Goal: Find specific page/section: Find specific page/section

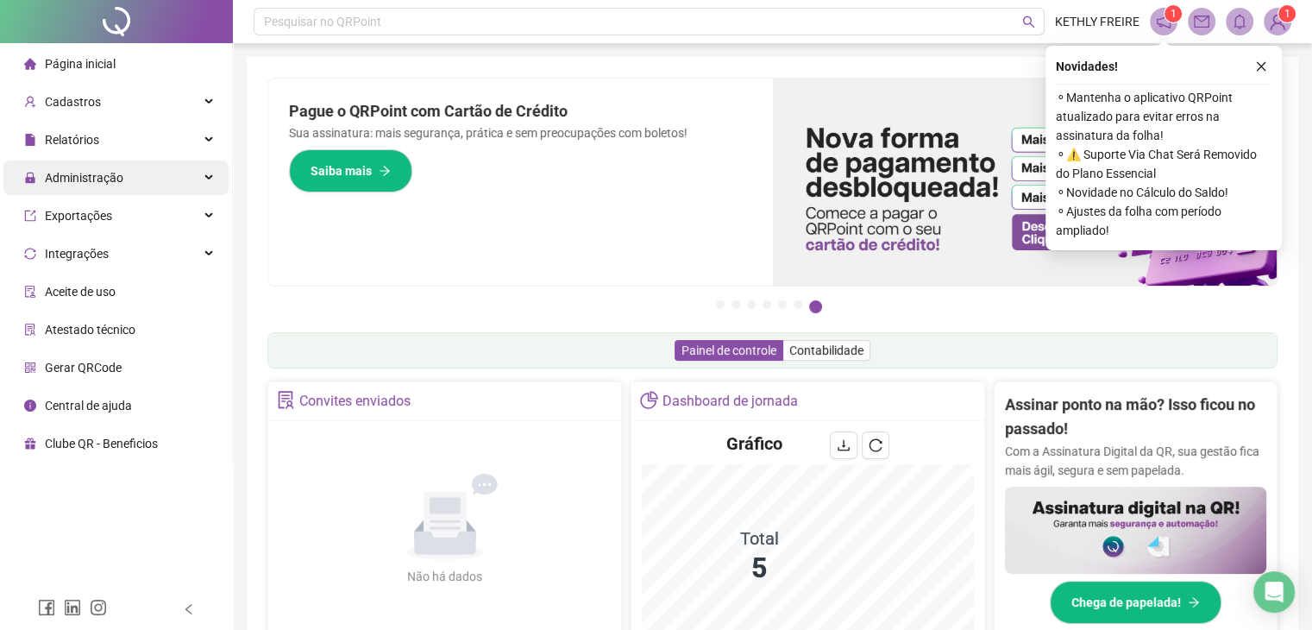
click at [191, 155] on div "Relatórios" at bounding box center [115, 140] width 225 height 35
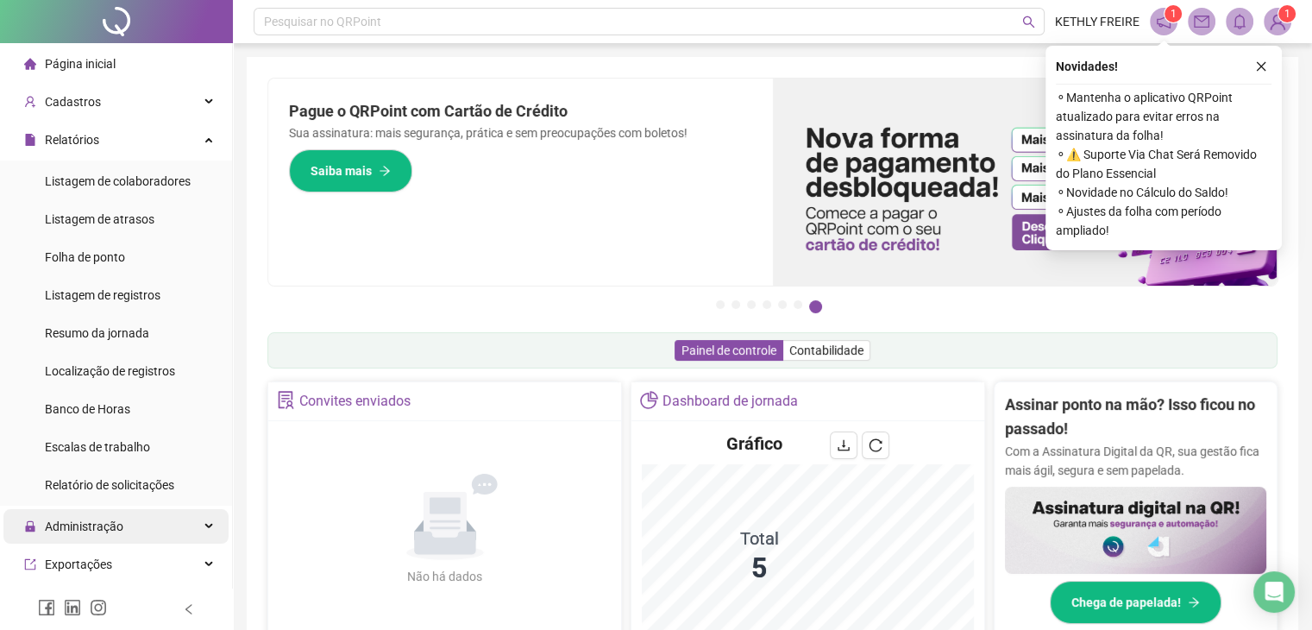
click at [173, 186] on span "Listagem de colaboradores" at bounding box center [118, 181] width 146 height 14
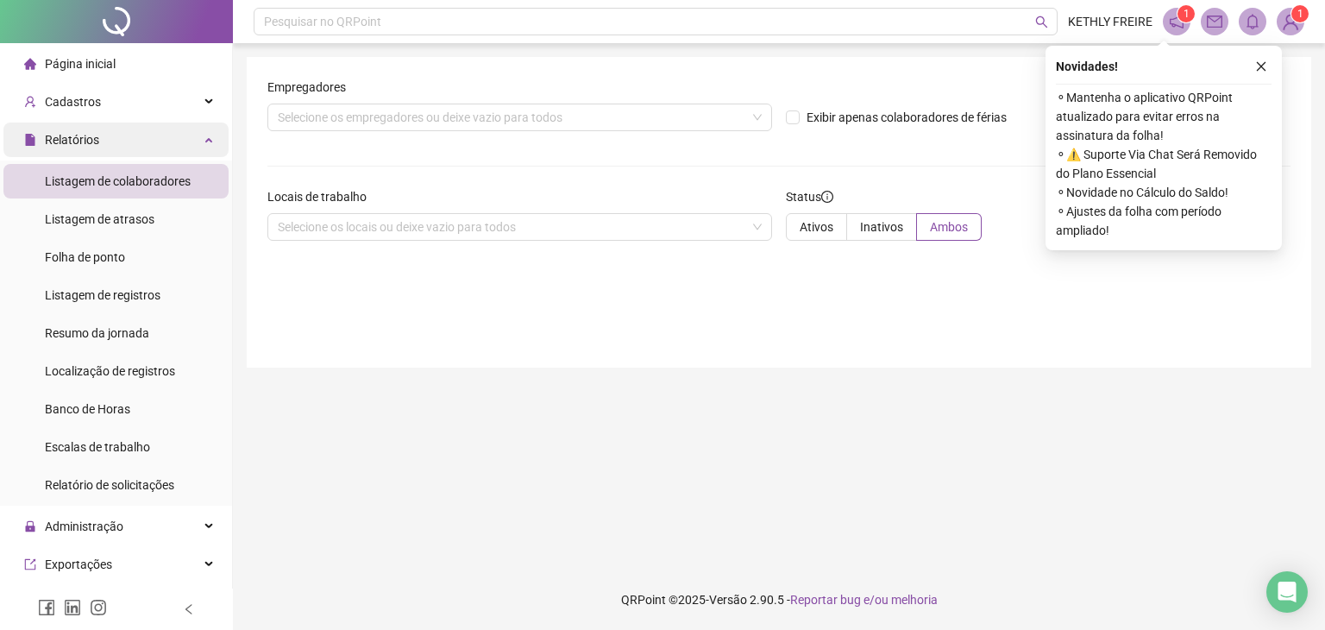
click at [184, 129] on div "Relatórios" at bounding box center [115, 140] width 225 height 35
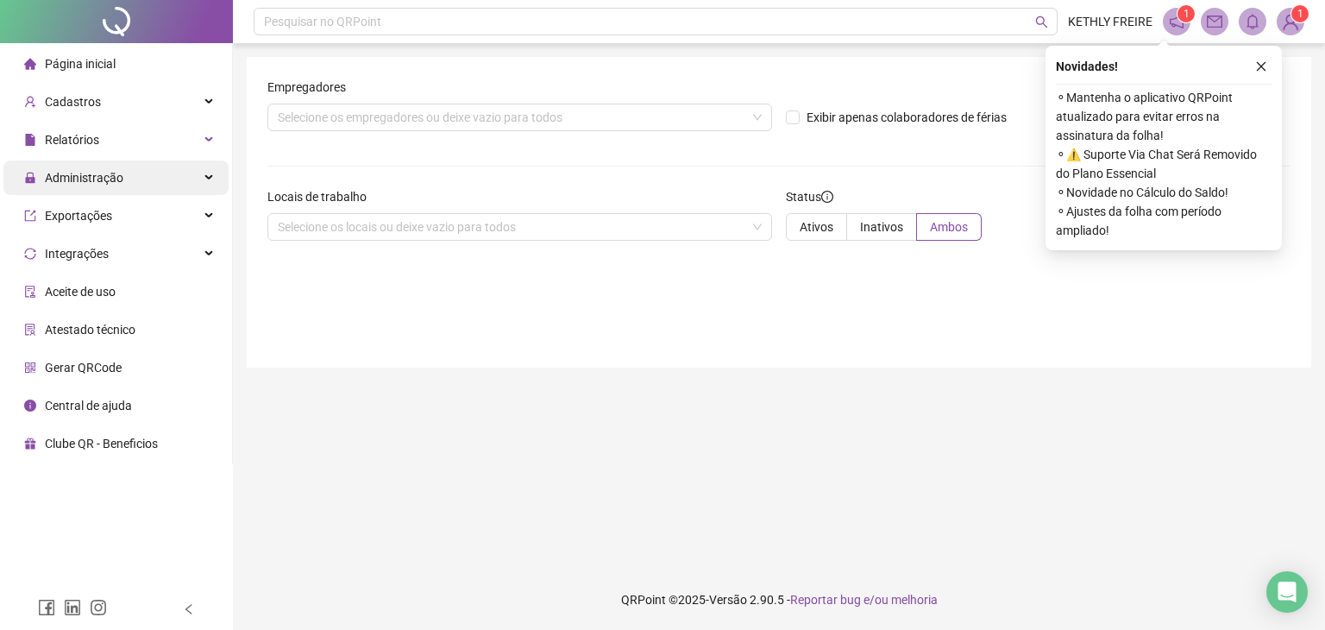
click at [166, 185] on div "Administração" at bounding box center [115, 177] width 225 height 35
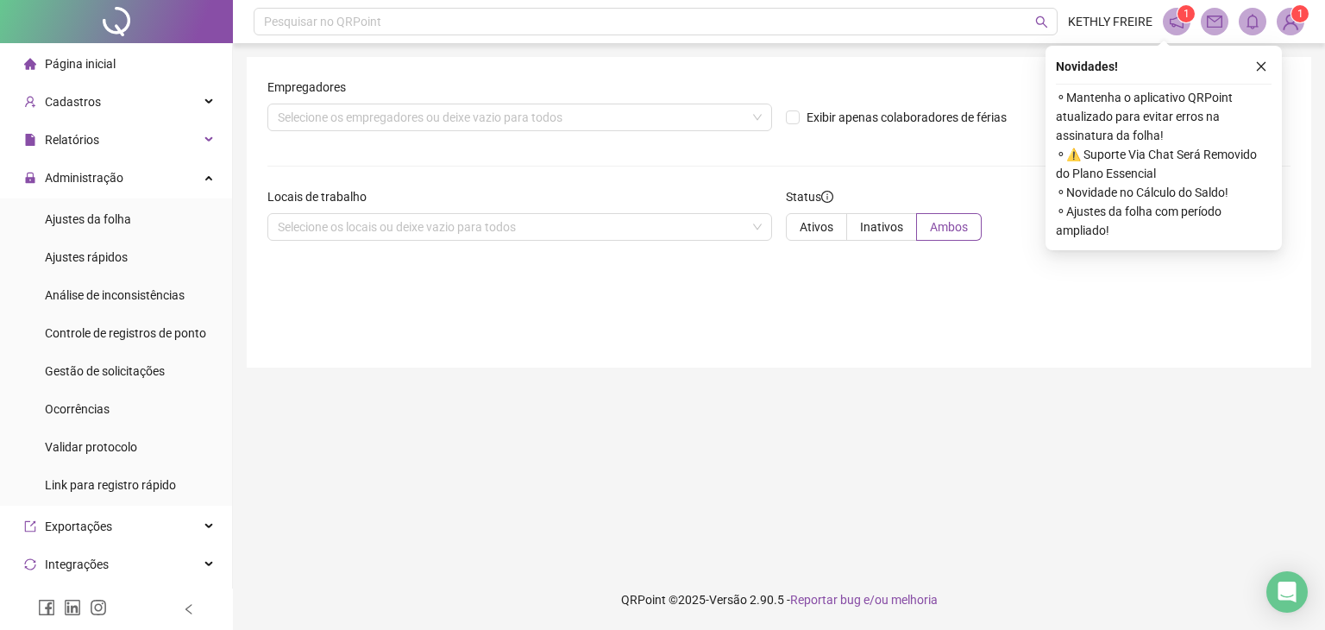
click at [160, 59] on li "Página inicial" at bounding box center [115, 64] width 225 height 35
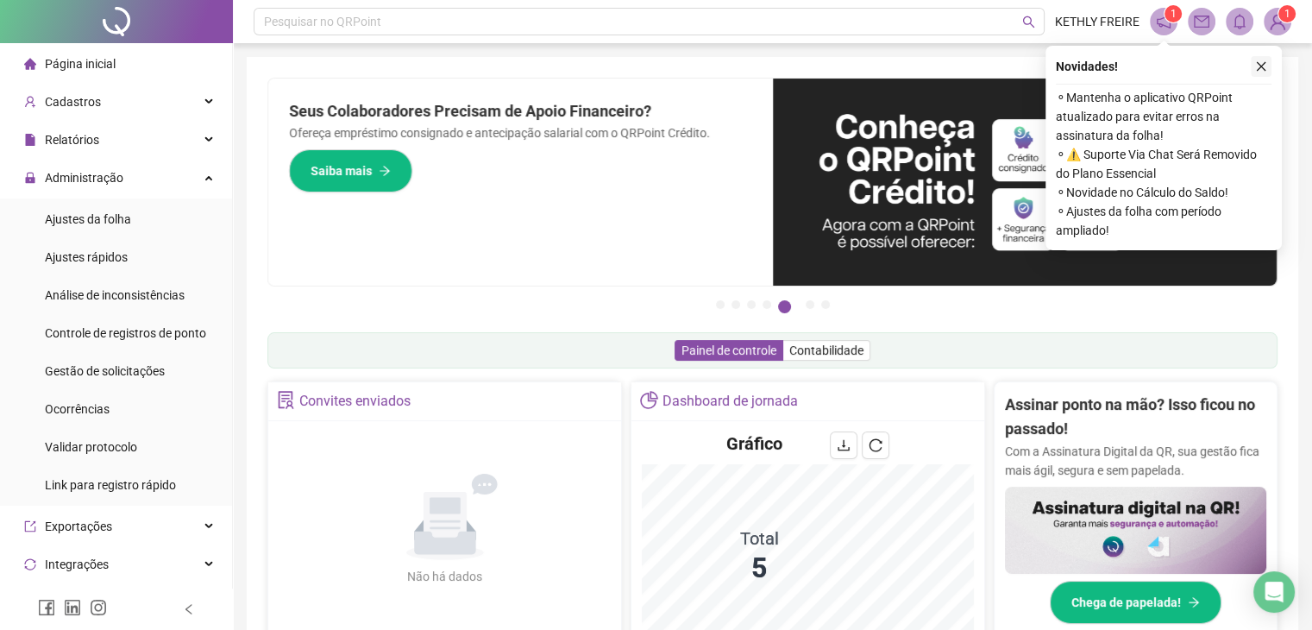
click at [1257, 68] on icon "close" at bounding box center [1261, 66] width 12 height 12
